Goal: Task Accomplishment & Management: Manage account settings

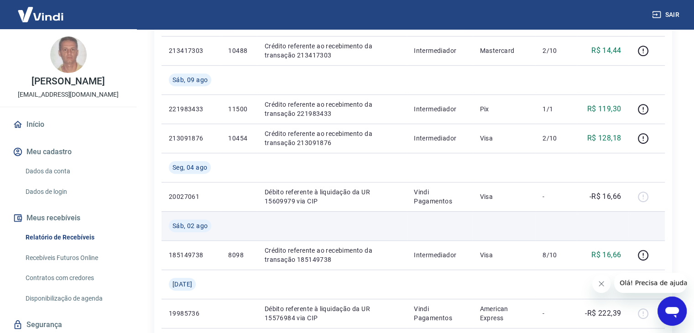
scroll to position [423, 0]
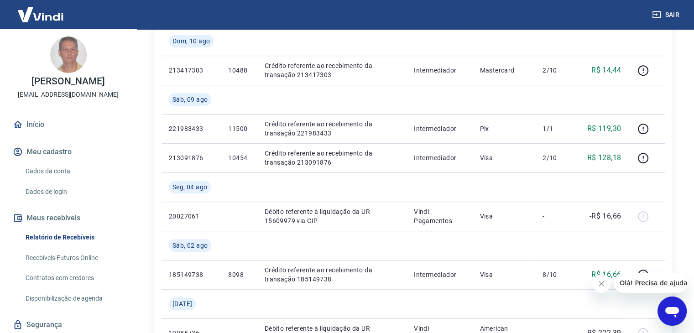
click at [671, 13] on button "Sair" at bounding box center [667, 14] width 33 height 17
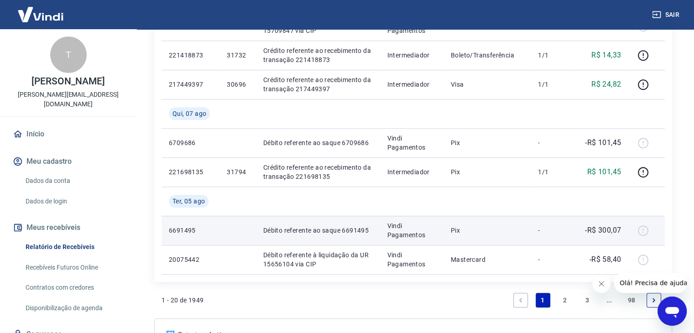
scroll to position [821, 0]
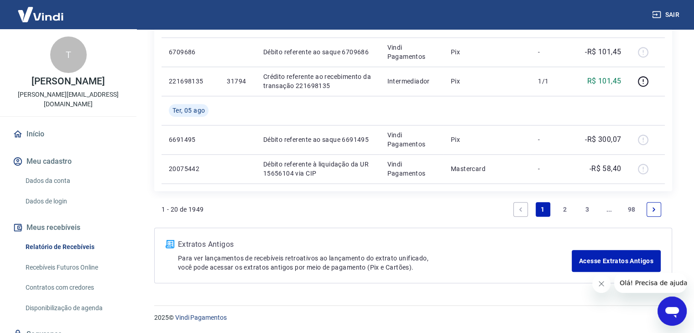
click at [564, 208] on link "2" at bounding box center [565, 209] width 15 height 15
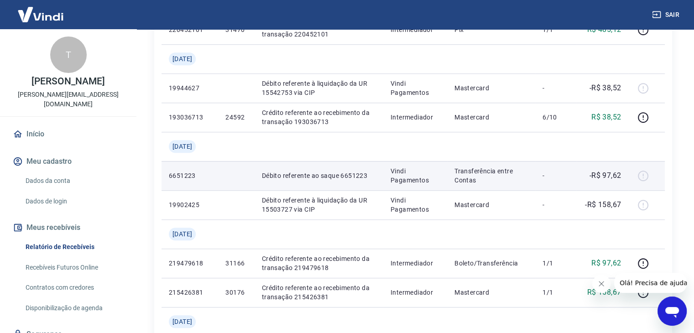
scroll to position [851, 0]
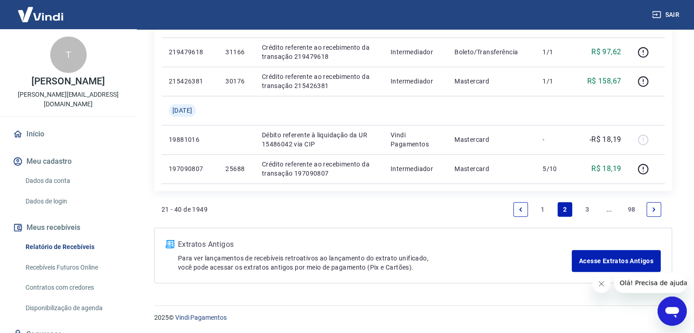
click at [546, 211] on link "1" at bounding box center [543, 209] width 15 height 15
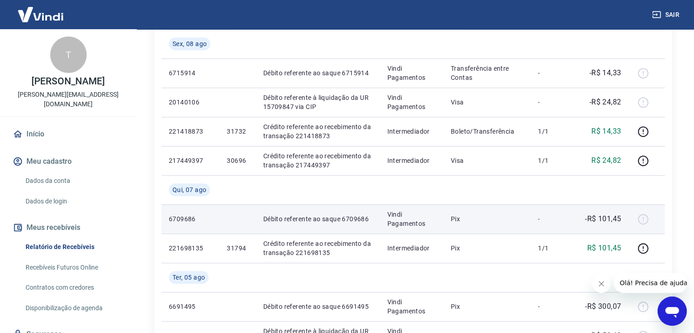
scroll to position [639, 0]
